Goal: Information Seeking & Learning: Understand process/instructions

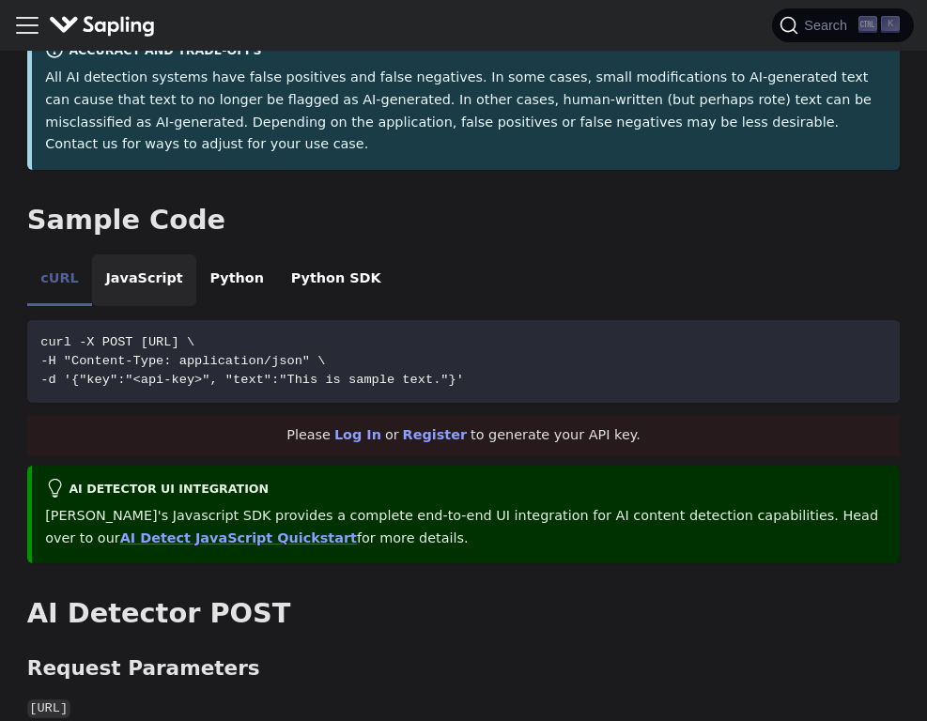
click at [152, 254] on li "JavaScript" at bounding box center [144, 280] width 104 height 53
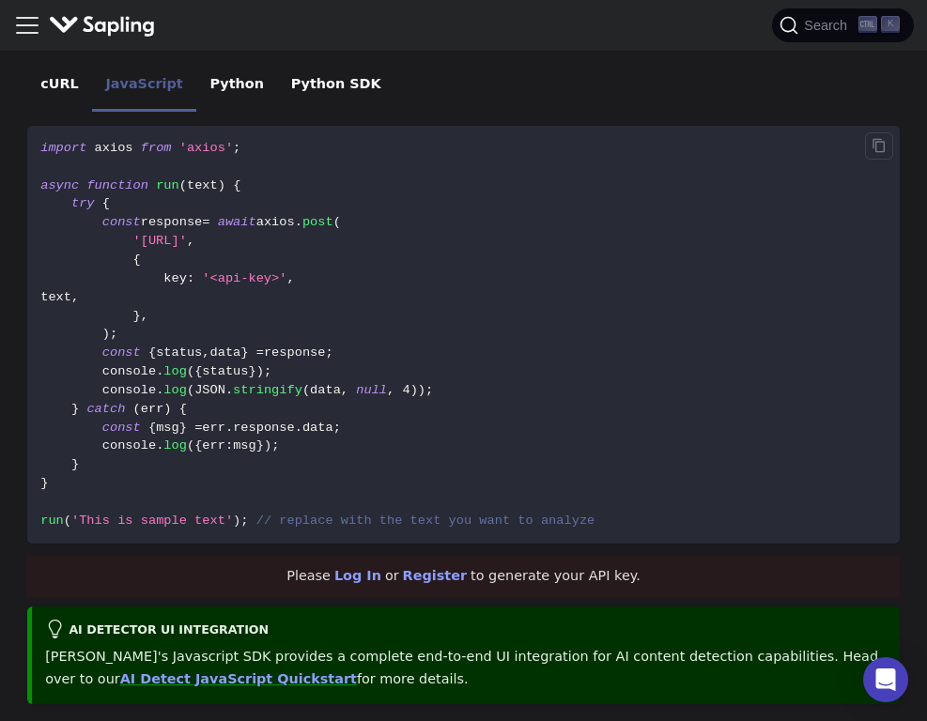
scroll to position [576, 0]
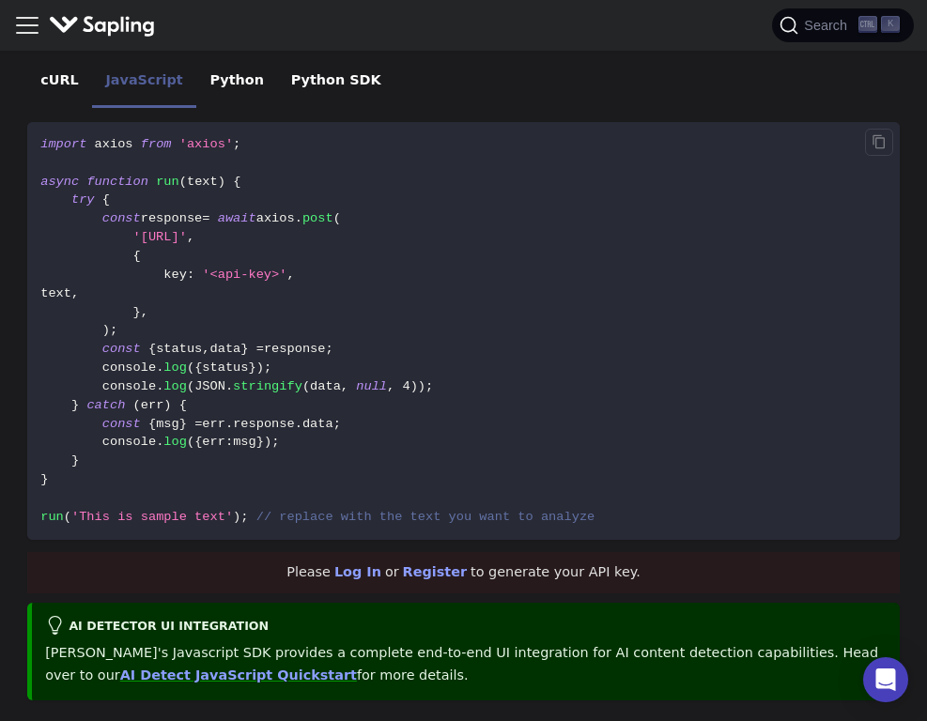
click at [833, 401] on code "import axios from 'axios' ; async function run ( text ) { try { const response …" at bounding box center [463, 331] width 872 height 419
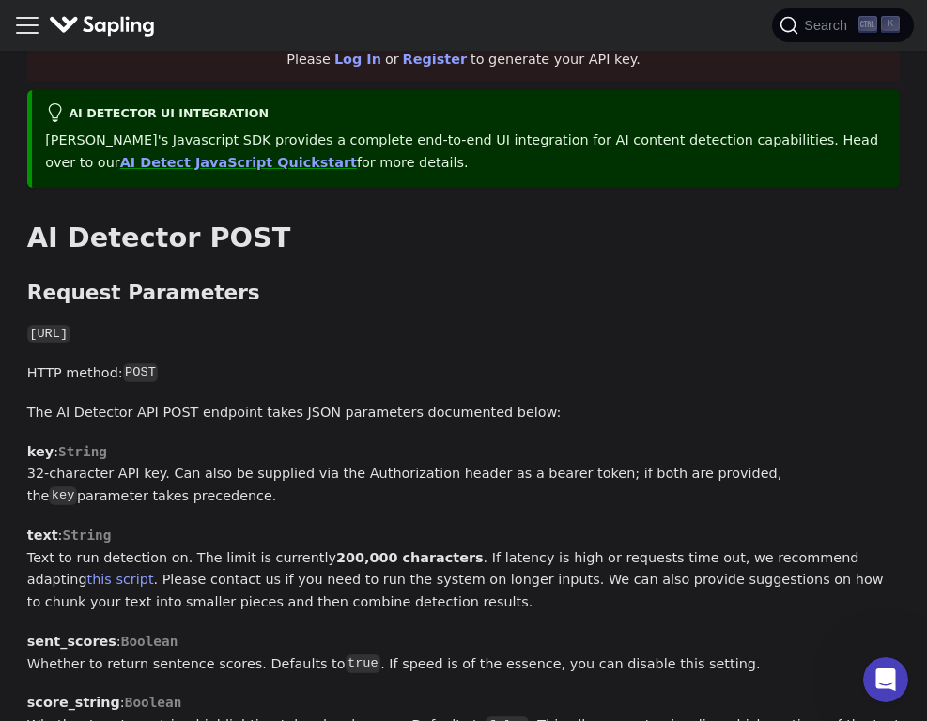
scroll to position [1089, 0]
drag, startPoint x: 317, startPoint y: 286, endPoint x: 22, endPoint y: 283, distance: 295.8
click at [22, 283] on div "API AI Detector On this page AI Detector The endpoint computes the probability …" at bounding box center [463, 652] width 900 height 3355
click at [19, 256] on div "API AI Detector On this page AI Detector The endpoint computes the probability …" at bounding box center [463, 652] width 900 height 3355
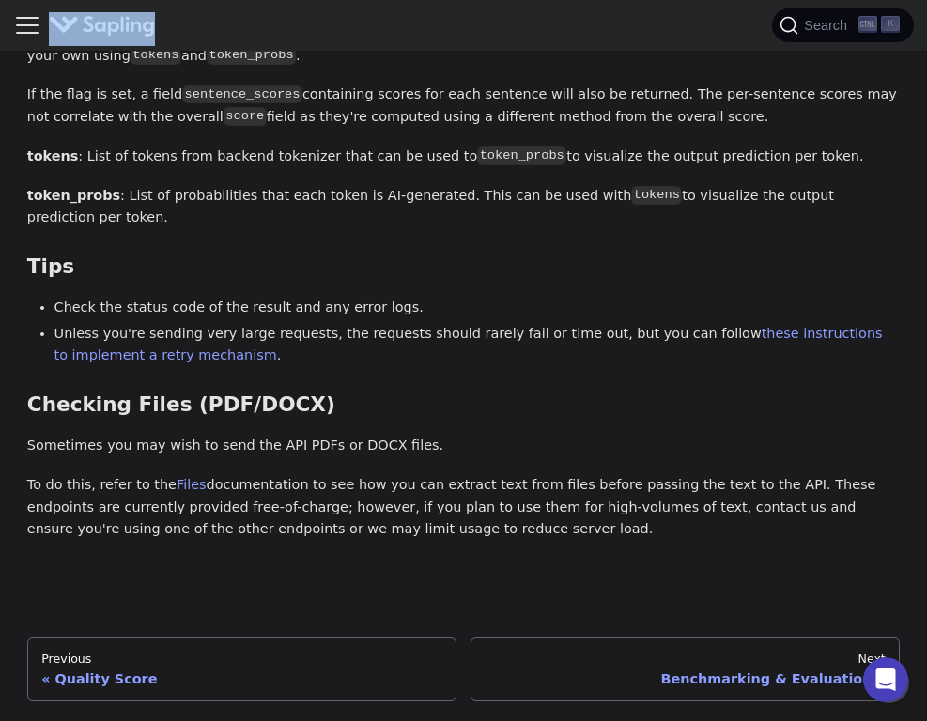
scroll to position [2587, 0]
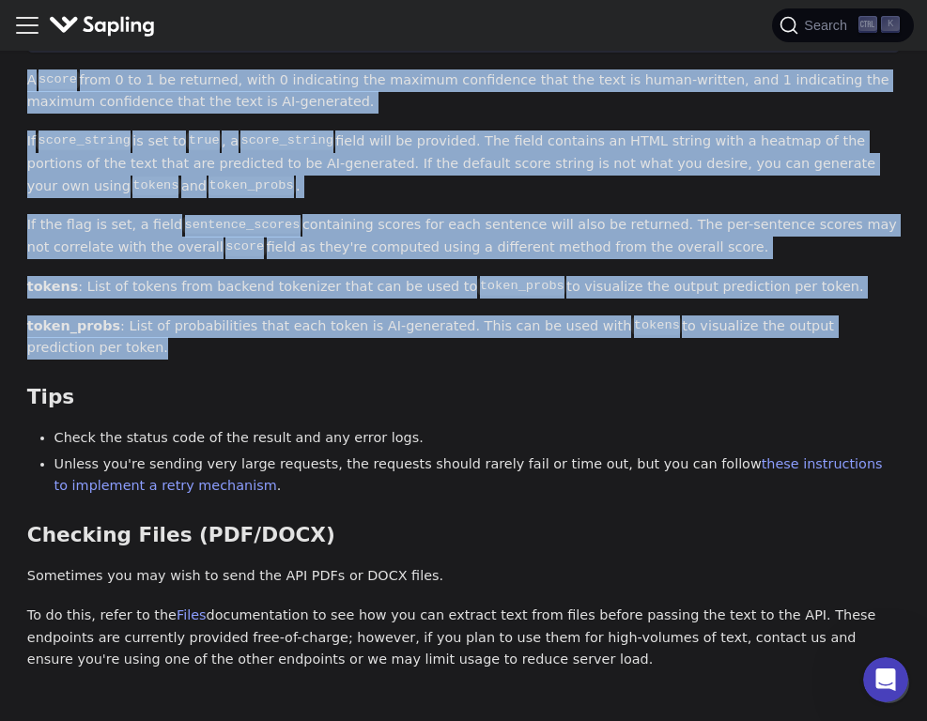
drag, startPoint x: 23, startPoint y: 192, endPoint x: 884, endPoint y: 283, distance: 865.7
copy div "LO Ipsumdol SITA ​ Consect Adipiscing ​ elits://doe.tempori.ut/lab/e3/dolorema …"
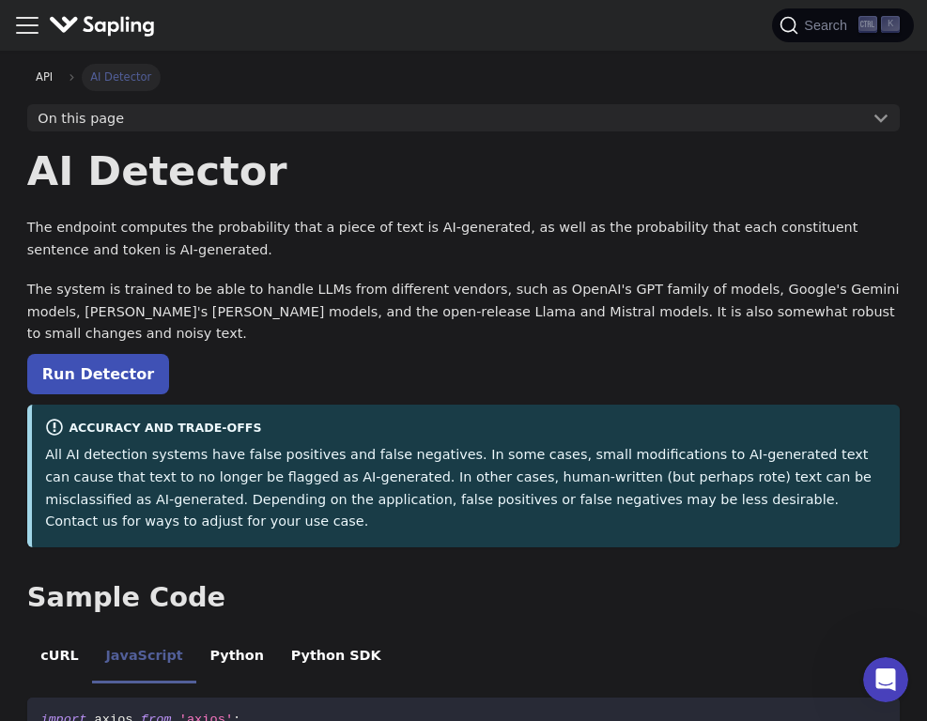
scroll to position [1, 0]
click at [196, 363] on p "Run Detector" at bounding box center [463, 373] width 872 height 24
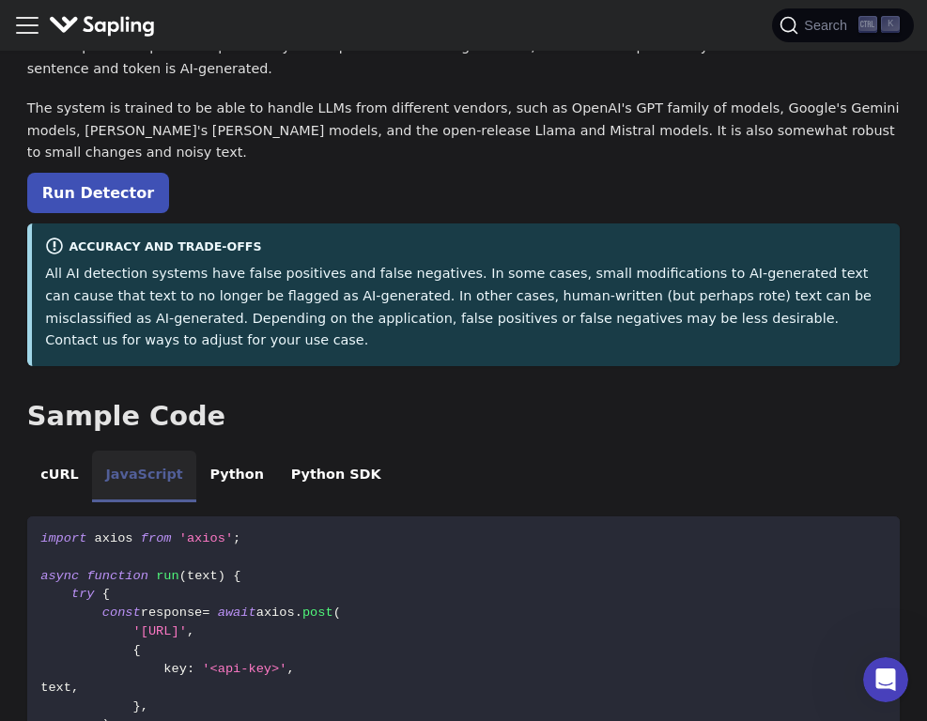
scroll to position [184, 0]
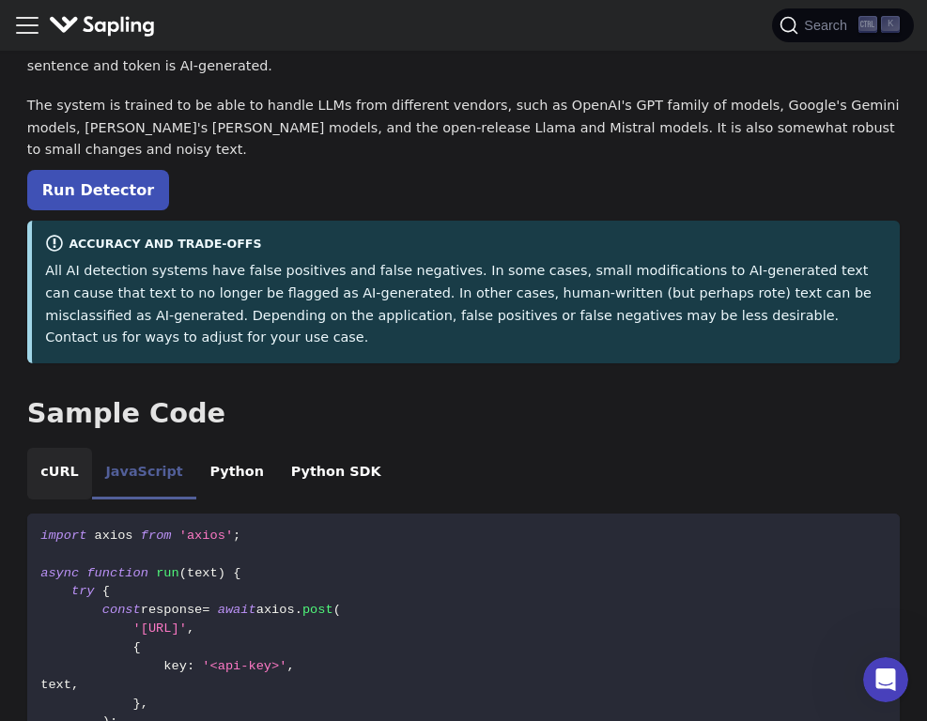
click at [53, 448] on li "cURL" at bounding box center [59, 474] width 65 height 53
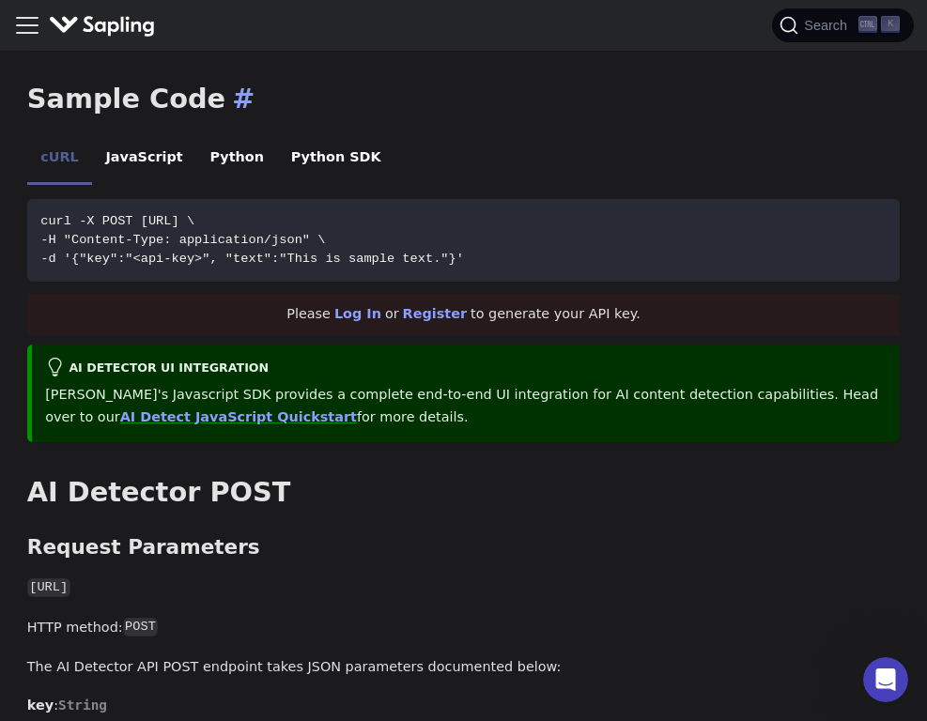
scroll to position [500, 0]
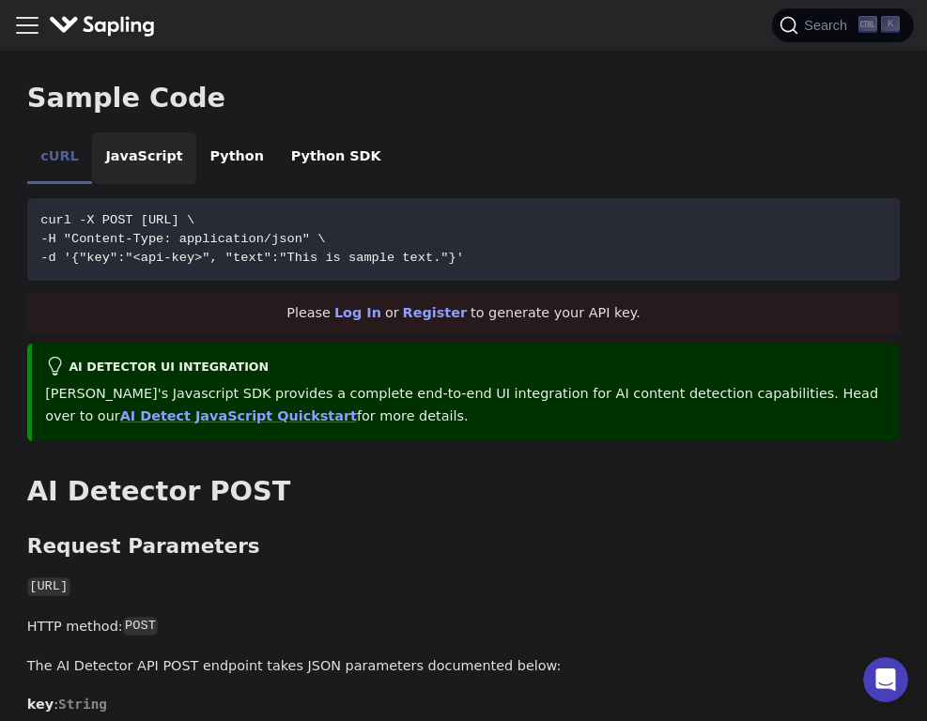
click at [142, 132] on li "JavaScript" at bounding box center [144, 158] width 104 height 53
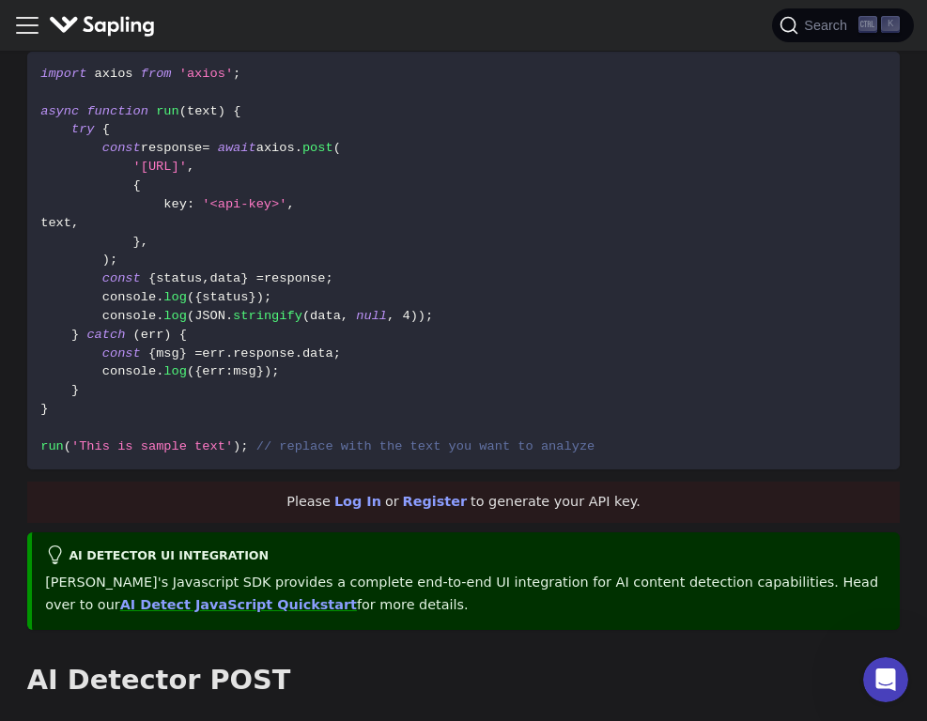
scroll to position [661, 0]
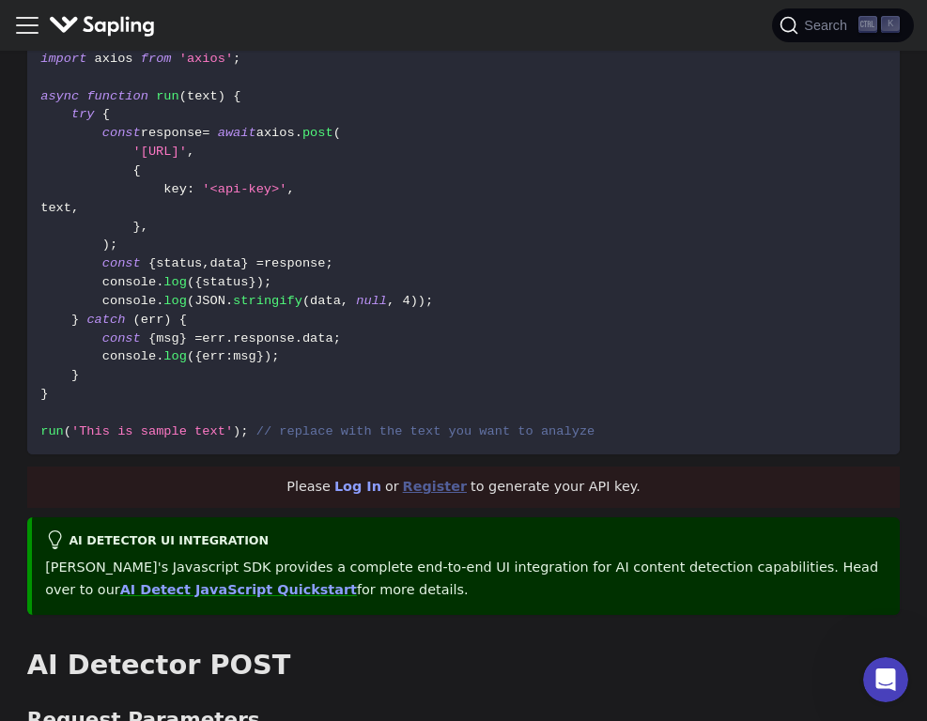
click at [423, 479] on link "Register" at bounding box center [435, 486] width 64 height 15
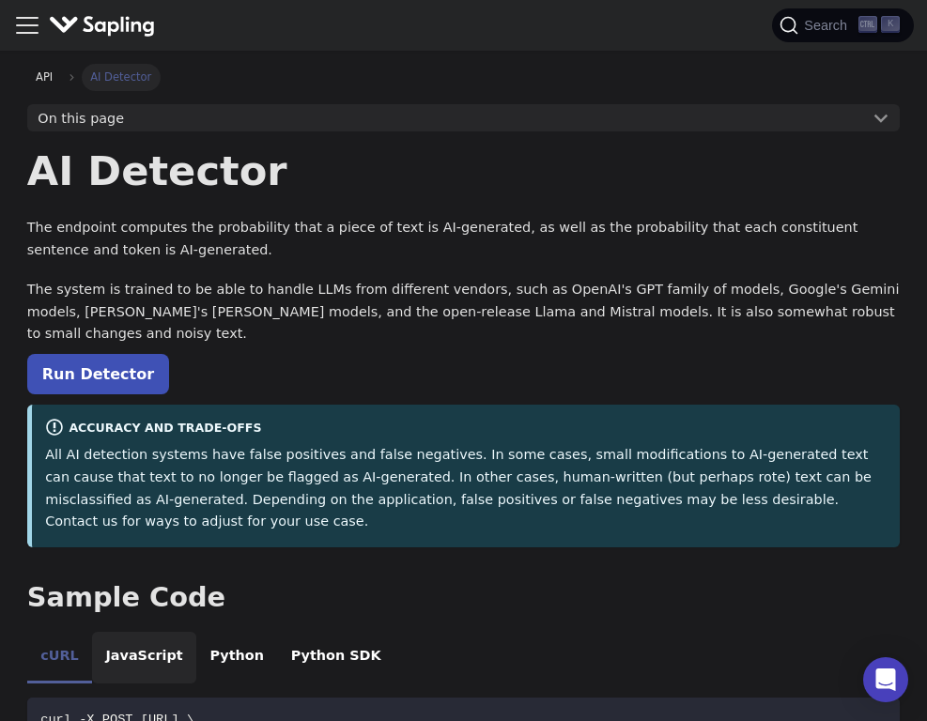
click at [134, 632] on li "JavaScript" at bounding box center [144, 658] width 104 height 53
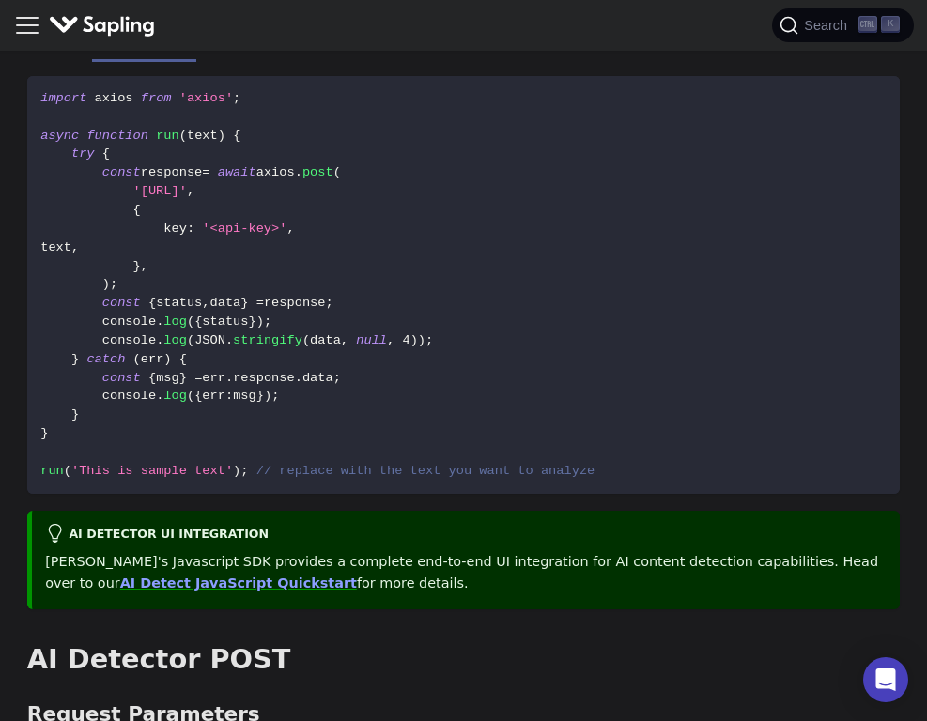
scroll to position [623, 0]
